Goal: Navigation & Orientation: Find specific page/section

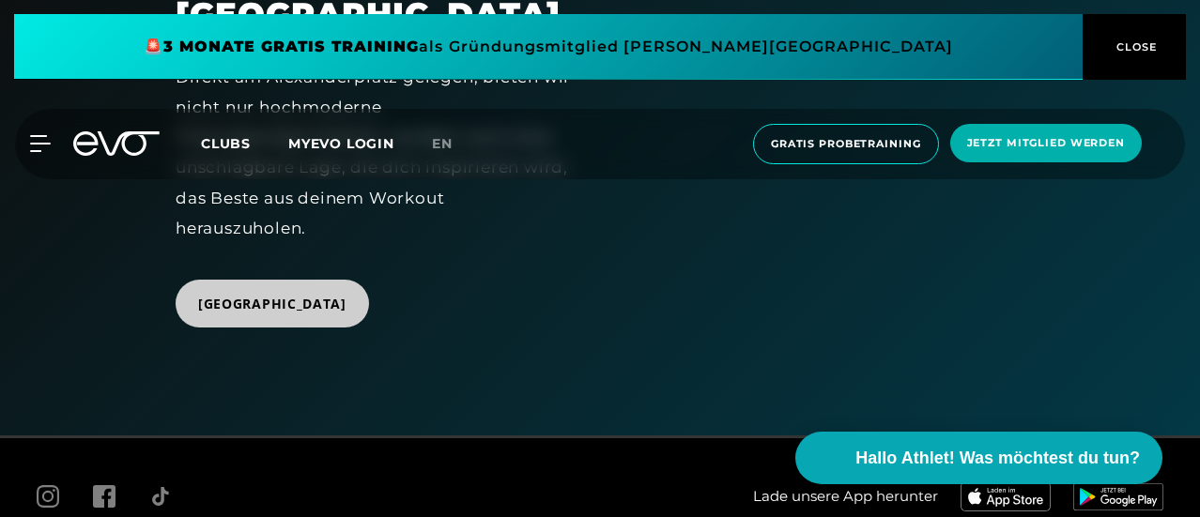
scroll to position [79, 0]
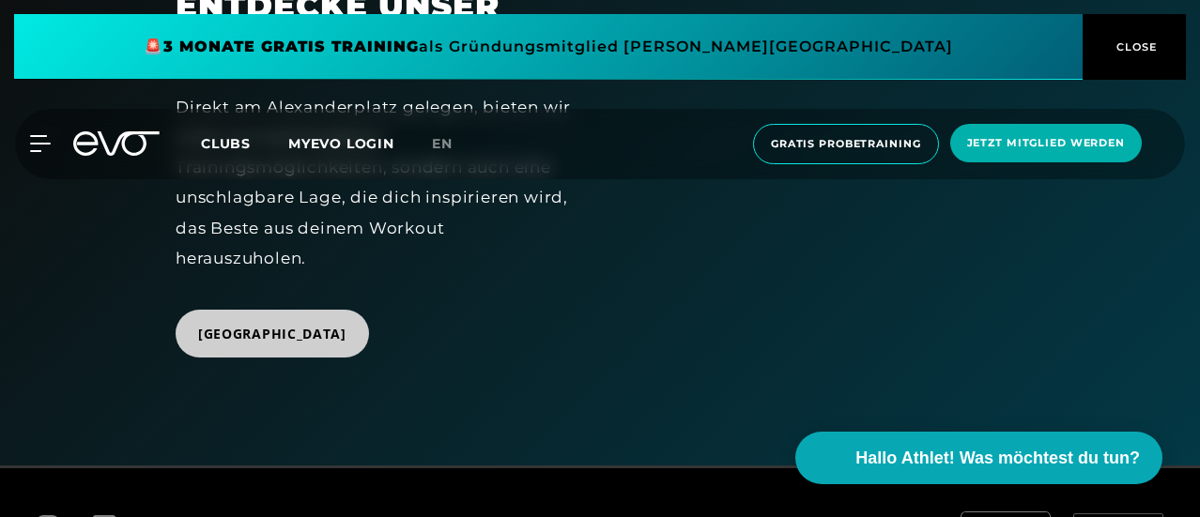
click at [333, 344] on span "[GEOGRAPHIC_DATA]" at bounding box center [272, 334] width 148 height 20
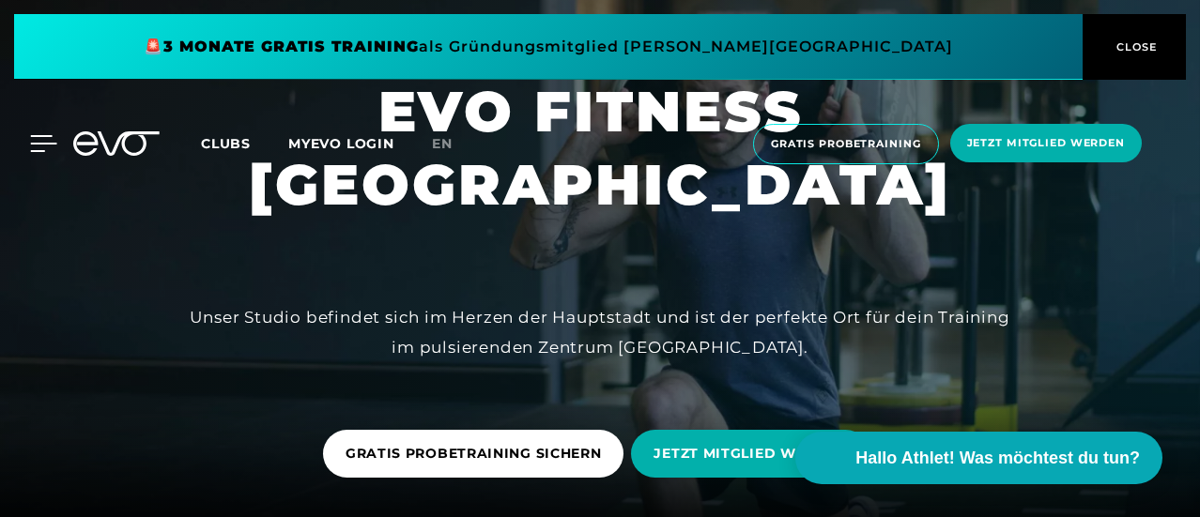
click at [36, 145] on icon at bounding box center [43, 143] width 27 height 17
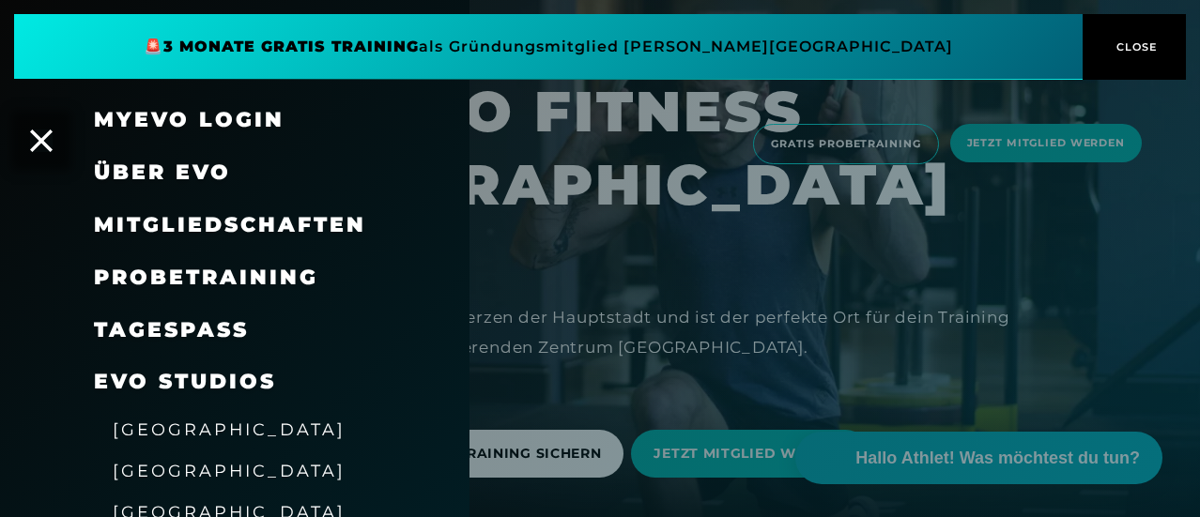
click at [616, 288] on div at bounding box center [600, 258] width 1200 height 517
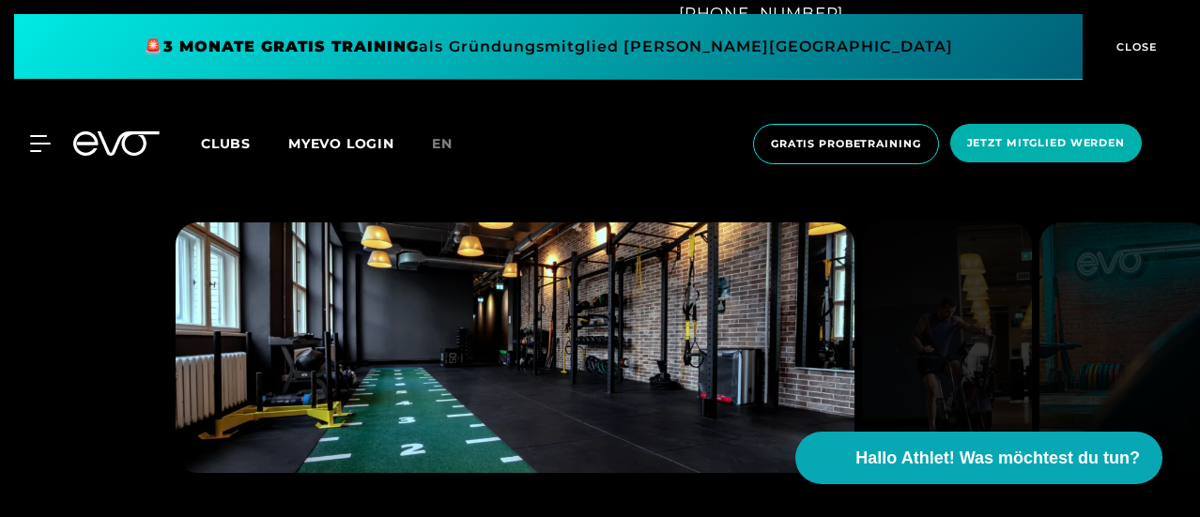
scroll to position [1314, 0]
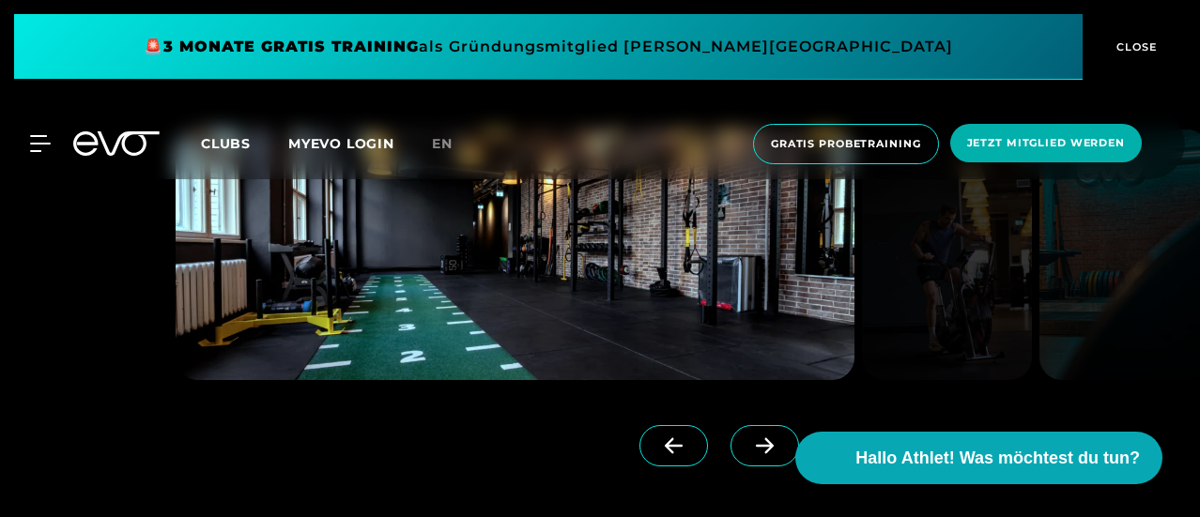
click at [756, 449] on icon at bounding box center [765, 445] width 18 height 16
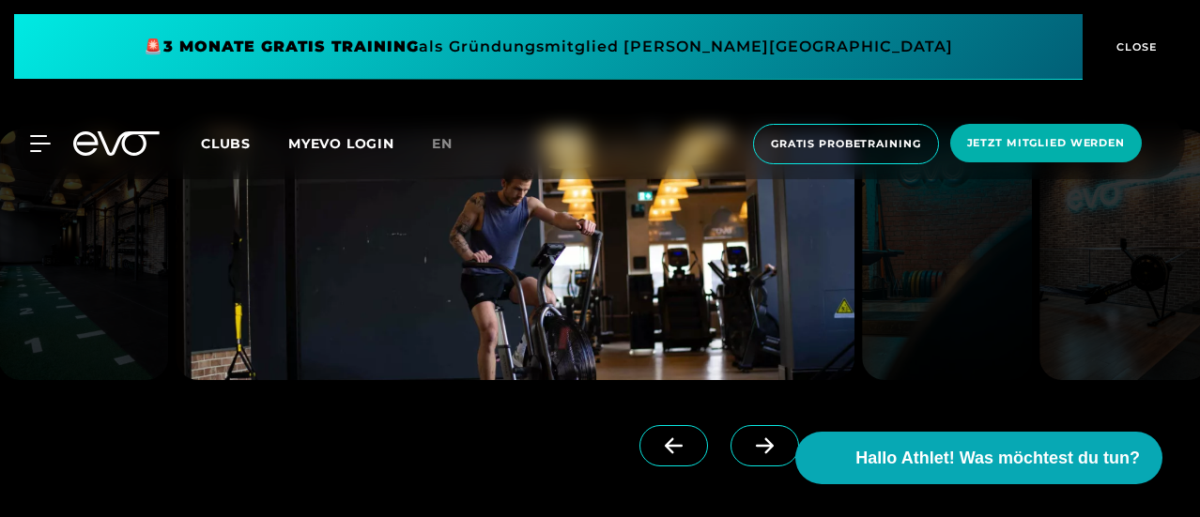
click at [756, 444] on icon at bounding box center [765, 445] width 18 height 16
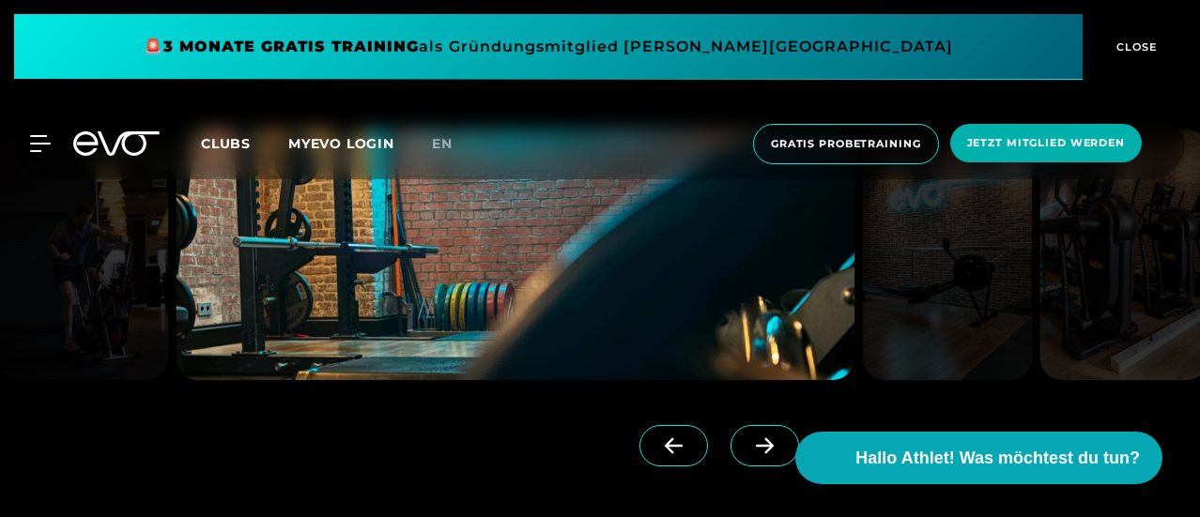
click at [756, 444] on icon at bounding box center [765, 445] width 18 height 16
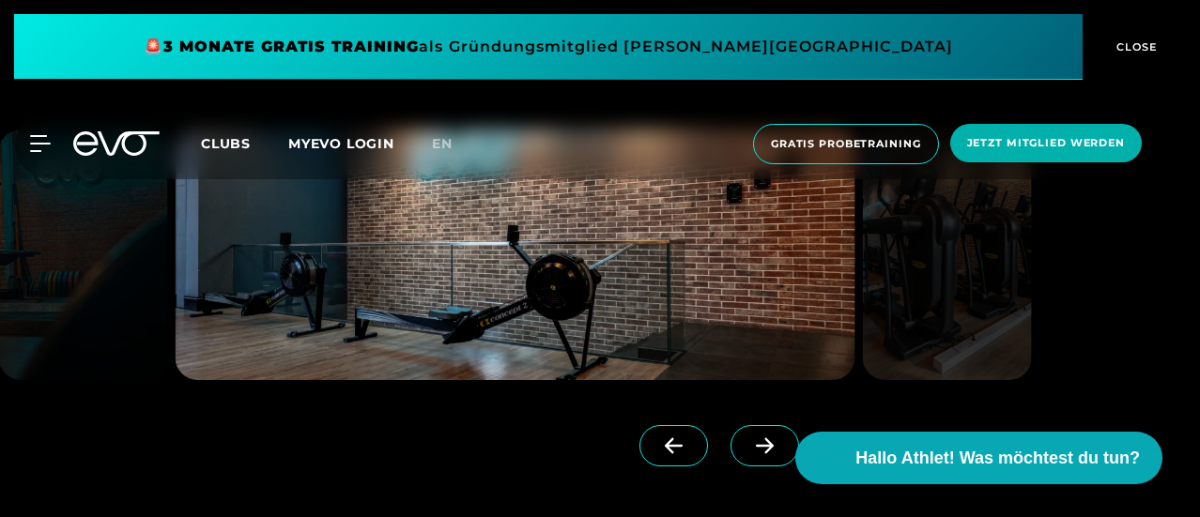
click at [730, 435] on span at bounding box center [764, 445] width 69 height 41
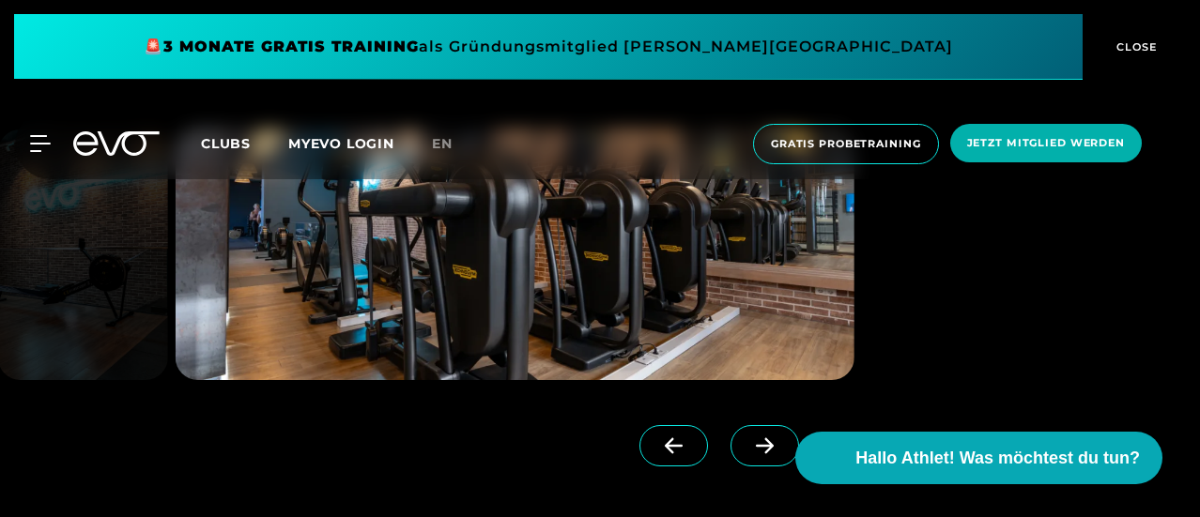
click at [748, 441] on icon at bounding box center [764, 445] width 33 height 17
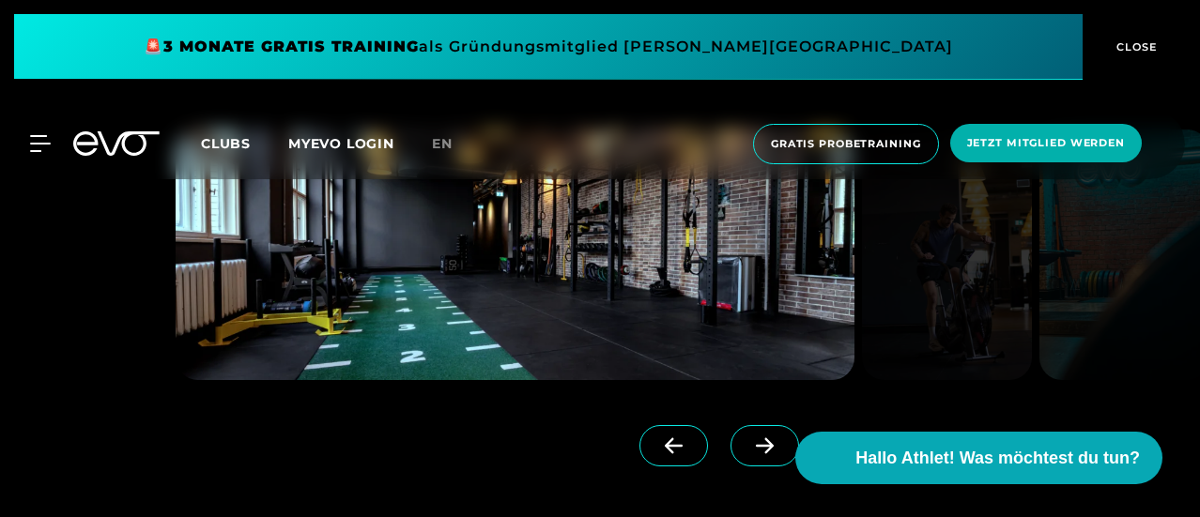
click at [748, 450] on icon at bounding box center [764, 445] width 33 height 17
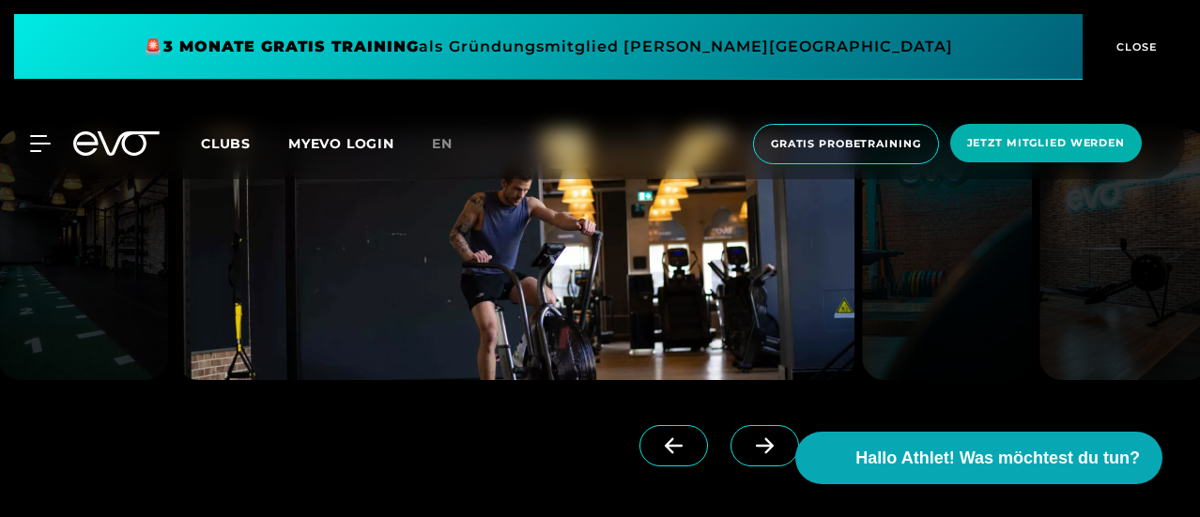
click at [756, 446] on icon at bounding box center [765, 445] width 18 height 16
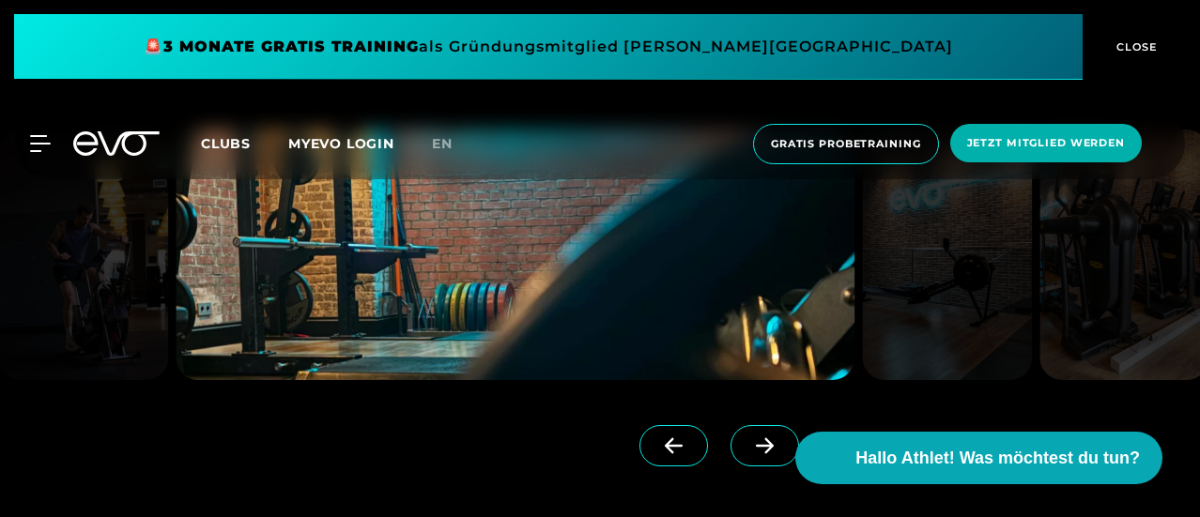
click at [748, 442] on icon at bounding box center [764, 445] width 33 height 17
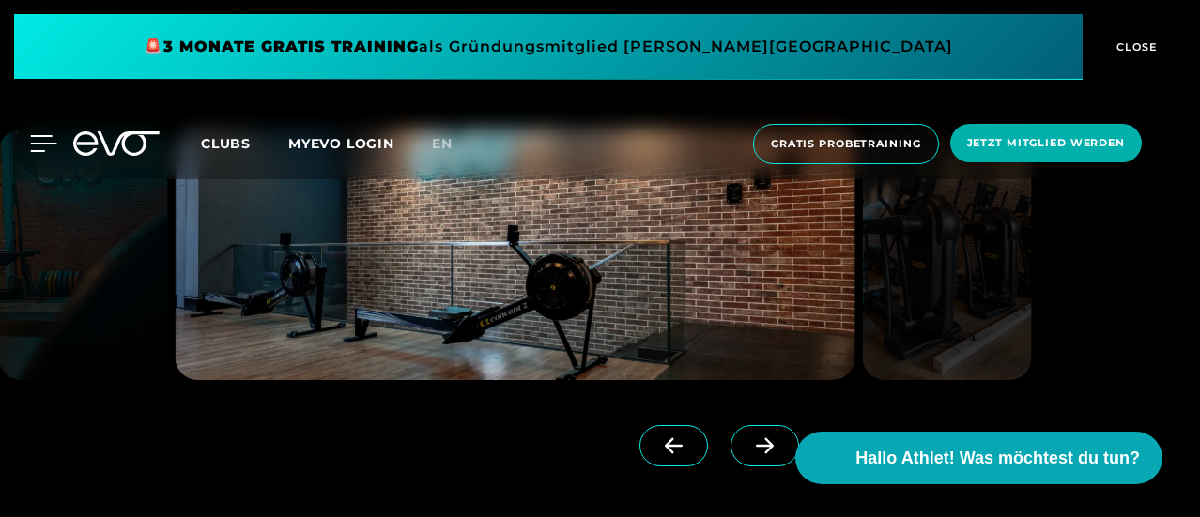
click at [36, 147] on icon at bounding box center [43, 143] width 27 height 17
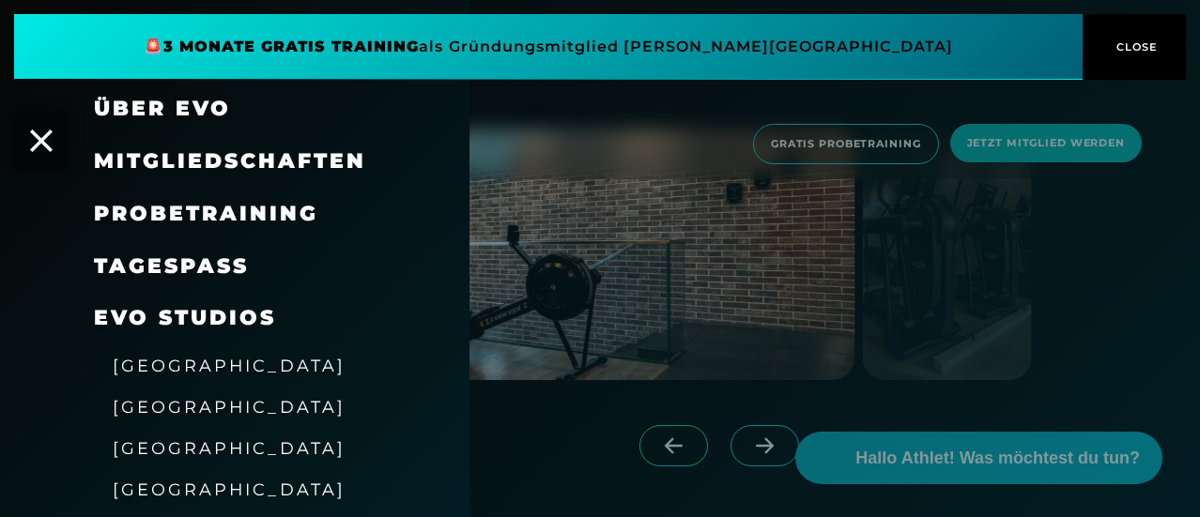
scroll to position [94, 0]
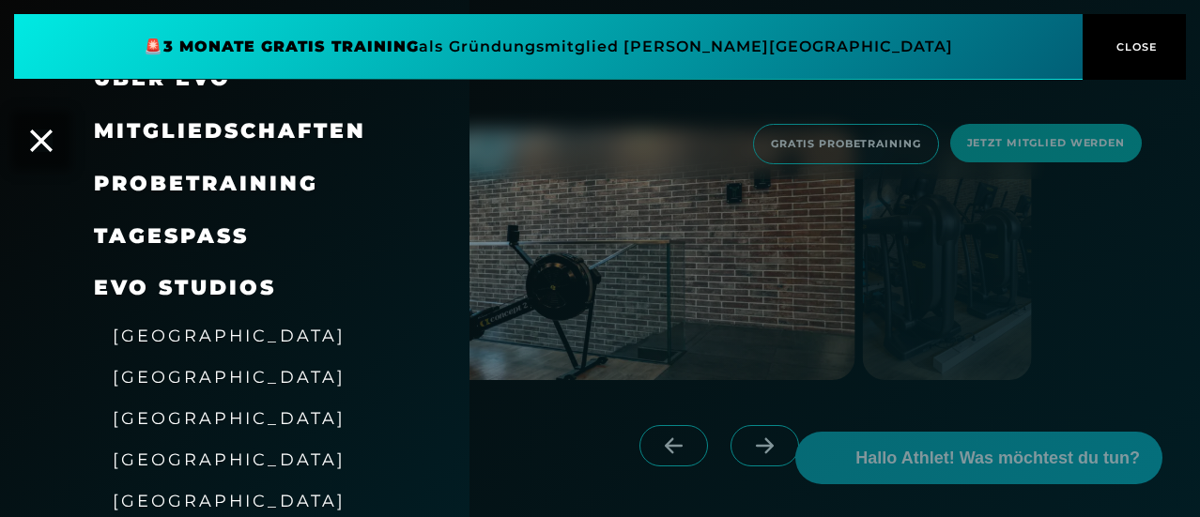
click at [143, 376] on span "[GEOGRAPHIC_DATA]" at bounding box center [229, 377] width 233 height 20
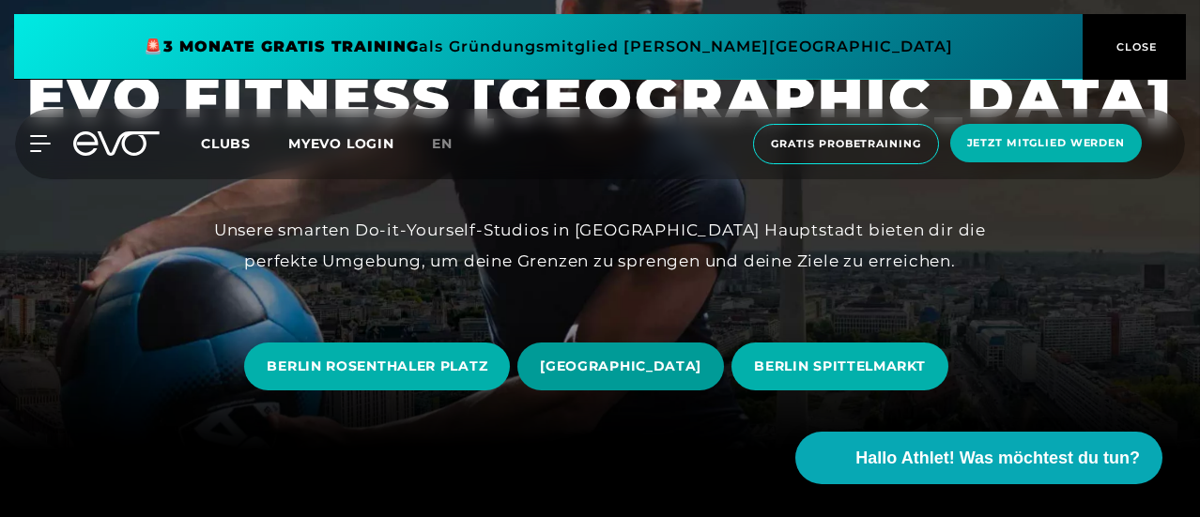
scroll to position [188, 0]
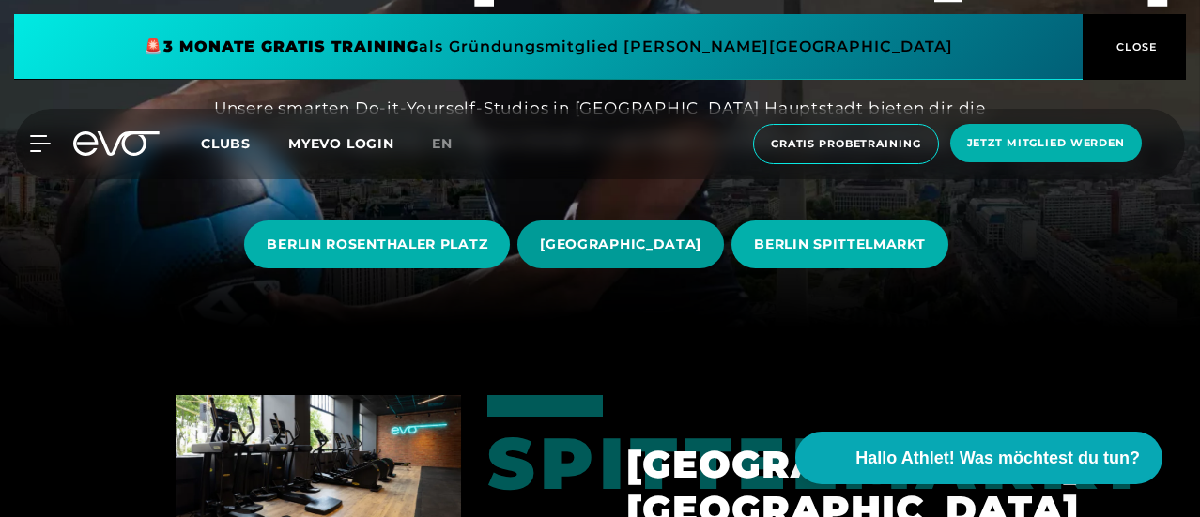
click at [620, 253] on span "[GEOGRAPHIC_DATA]" at bounding box center [620, 245] width 161 height 20
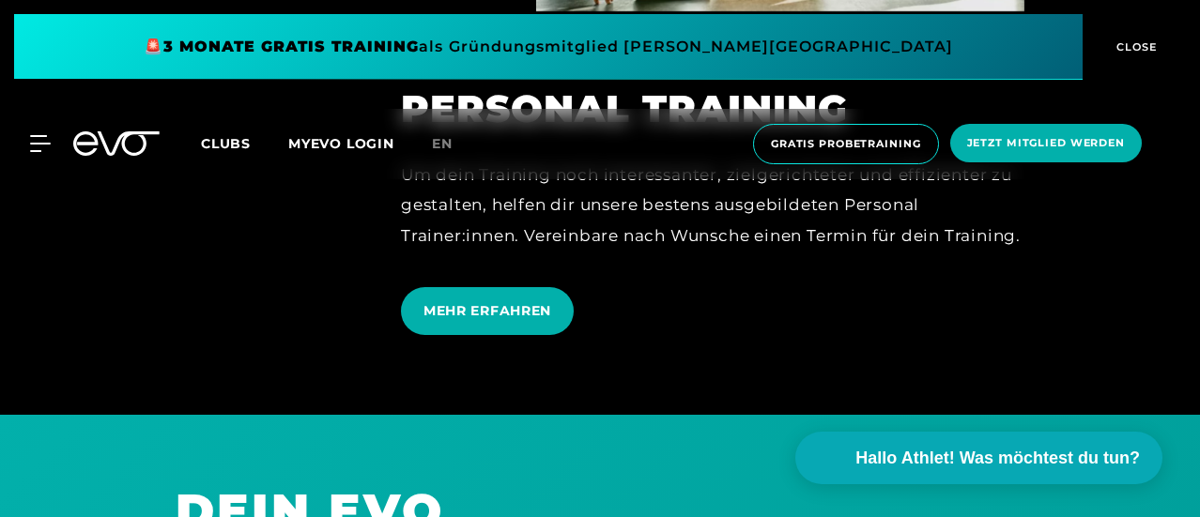
scroll to position [4319, 0]
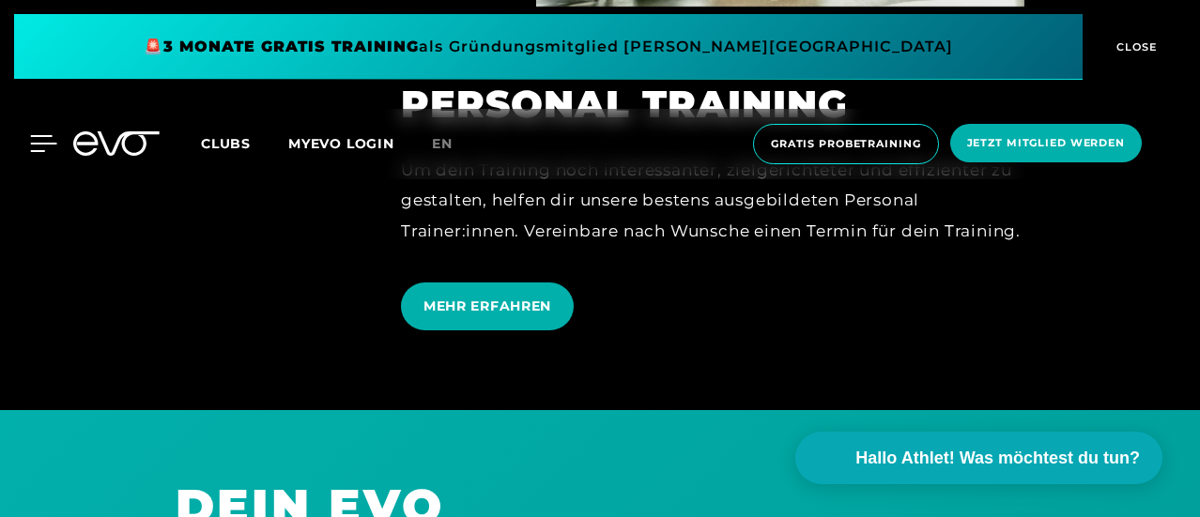
click at [38, 142] on icon at bounding box center [43, 143] width 27 height 17
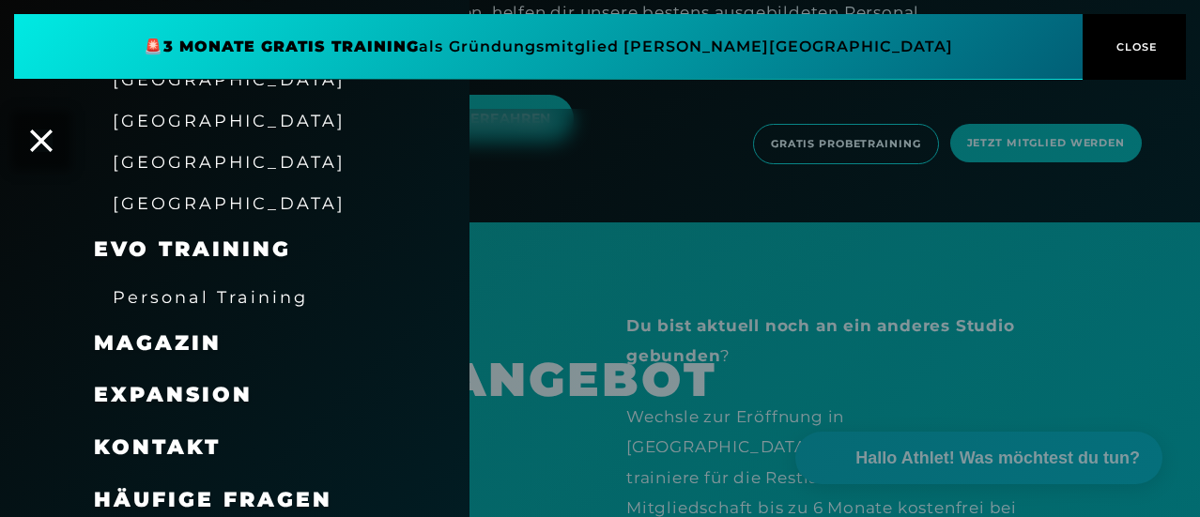
scroll to position [400, 0]
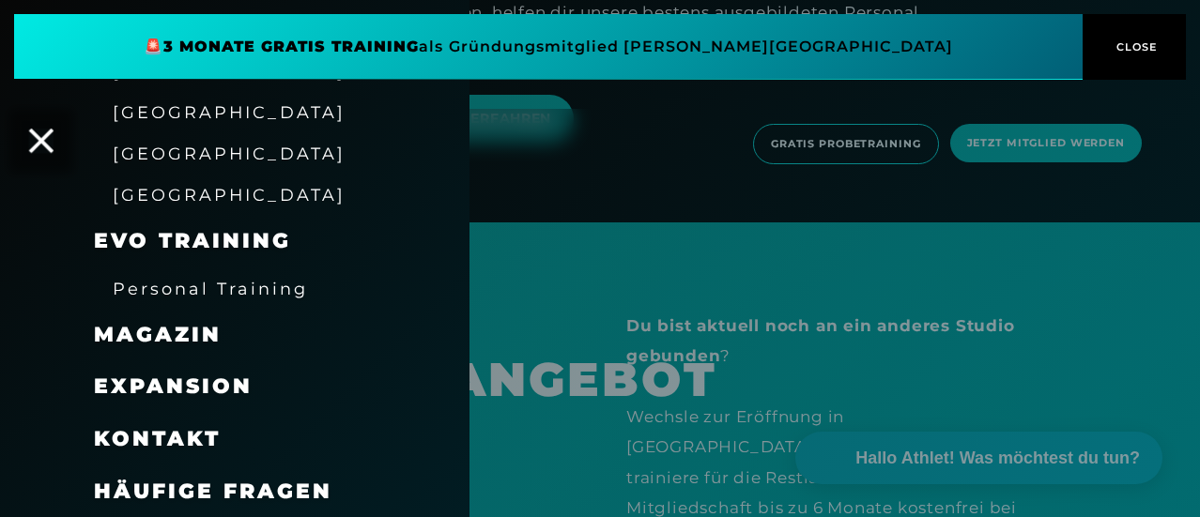
click at [39, 137] on icon at bounding box center [41, 141] width 24 height 24
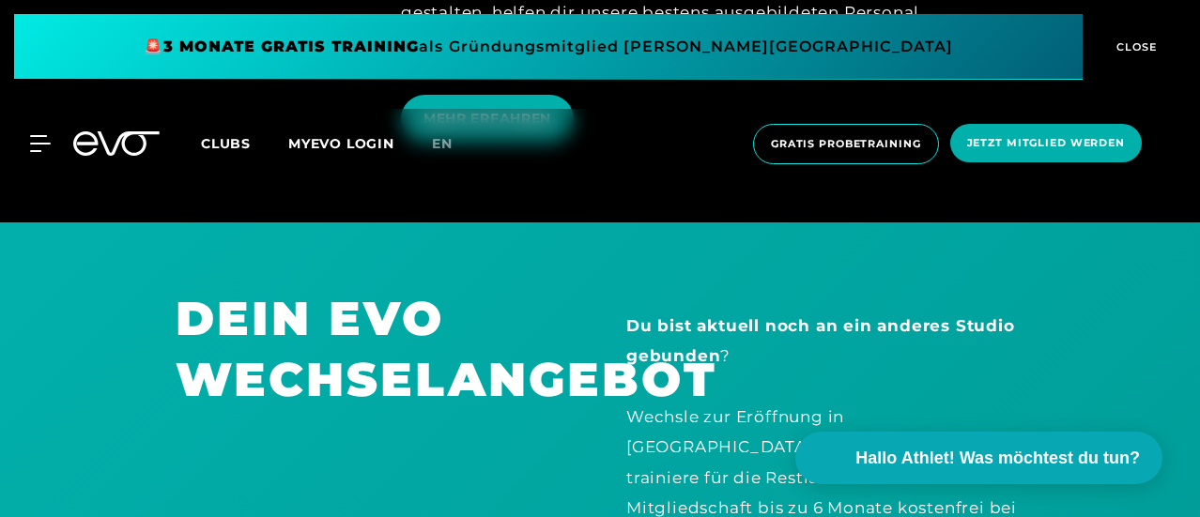
click at [251, 144] on span "Clubs" at bounding box center [226, 143] width 50 height 17
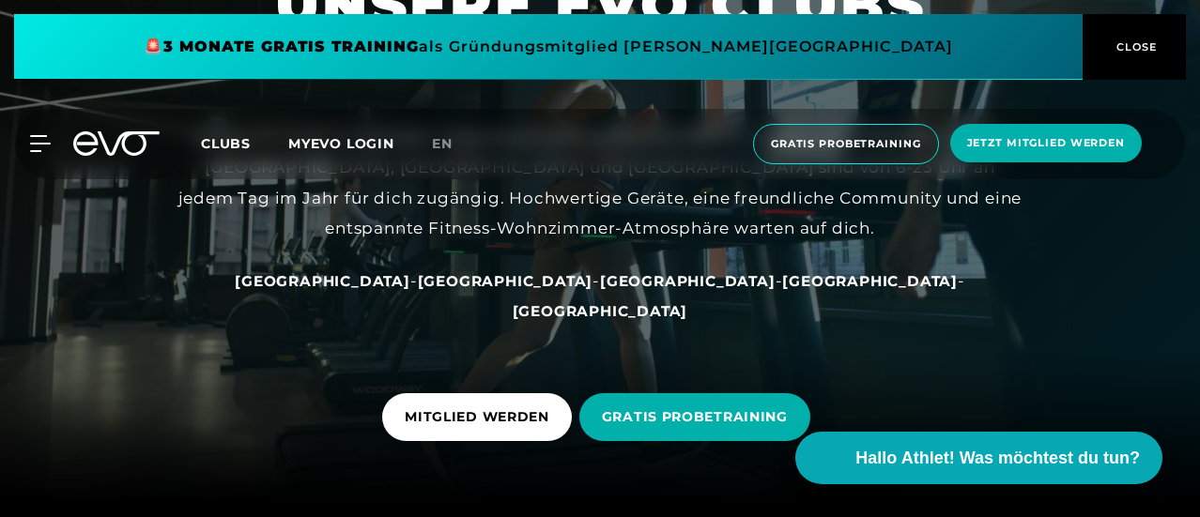
scroll to position [282, 0]
